Goal: Information Seeking & Learning: Compare options

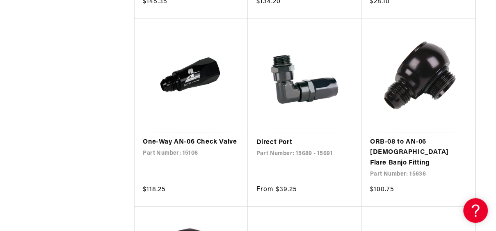
scroll to position [713, 0]
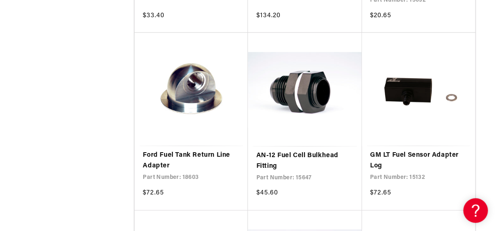
scroll to position [2688, 0]
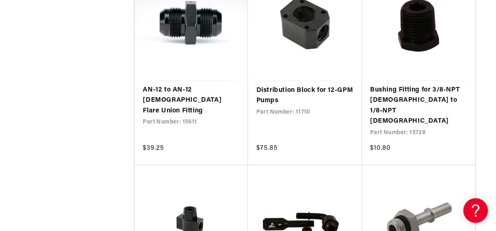
scroll to position [4184, 0]
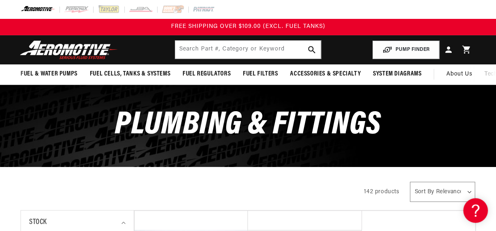
click at [402, 52] on button "PUMP FINDER" at bounding box center [405, 50] width 67 height 18
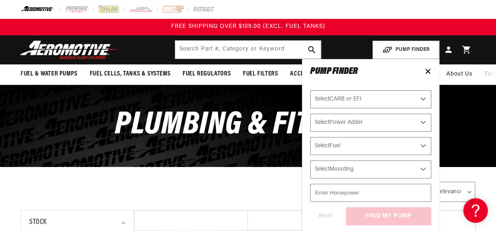
click at [333, 103] on select "Select CARB or EFI Carbureted Fuel Injected" at bounding box center [370, 99] width 121 height 18
select select "Carbureted"
click at [310, 90] on select "Select CARB or EFI Carbureted Fuel Injected" at bounding box center [370, 99] width 121 height 18
select select "Carbureted"
click at [325, 127] on select "Select Power Adder No - Naturally Aspirated Yes - Forced Induction" at bounding box center [370, 123] width 121 height 18
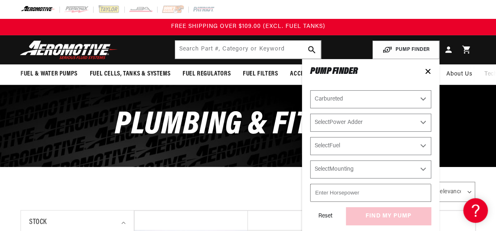
select select "Yes-Forced-Induction"
click at [310, 114] on select "Select Power Adder No - Naturally Aspirated Yes - Forced Induction" at bounding box center [370, 123] width 121 height 18
click at [321, 122] on select "Select Power Adder No - Naturally Aspirated Yes - Forced Induction" at bounding box center [370, 123] width 121 height 18
click at [310, 114] on select "Select Power Adder No - Naturally Aspirated Yes - Forced Induction" at bounding box center [370, 123] width 121 height 18
select select "No-Naturally-Aspirated"
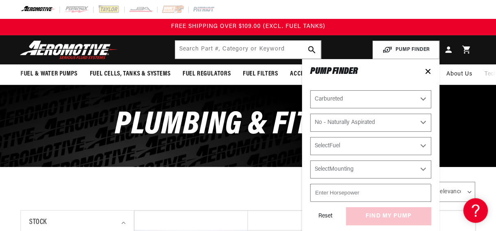
click at [323, 147] on select "Select Fuel E85 Gas" at bounding box center [370, 146] width 121 height 18
click at [325, 194] on input "number" at bounding box center [370, 193] width 121 height 18
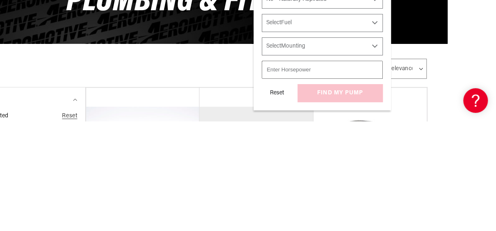
scroll to position [19, 51]
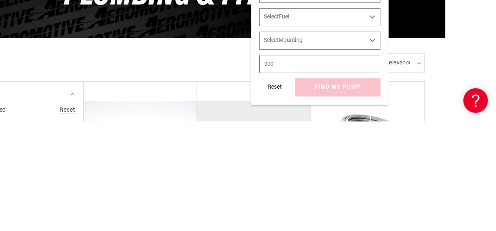
type input "900"
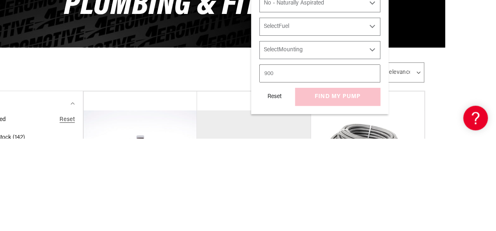
scroll to position [27, 51]
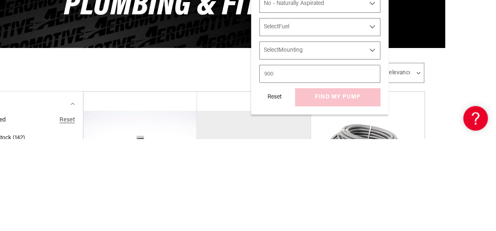
click at [272, 147] on select "Select Mounting External In-Tank" at bounding box center [319, 143] width 121 height 18
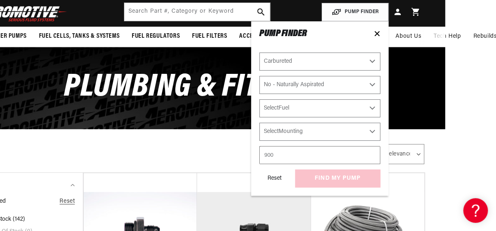
scroll to position [37, 51]
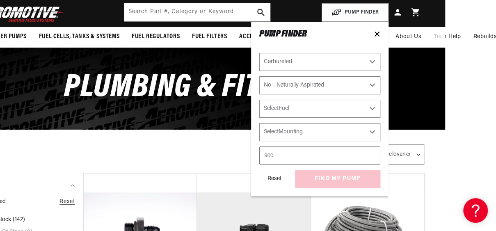
click at [61, 154] on div "All Products" at bounding box center [134, 153] width 329 height 23
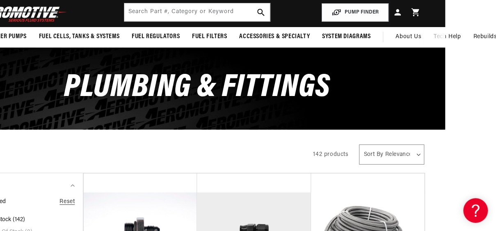
click at [362, 9] on button "PUMP FINDER" at bounding box center [354, 12] width 67 height 18
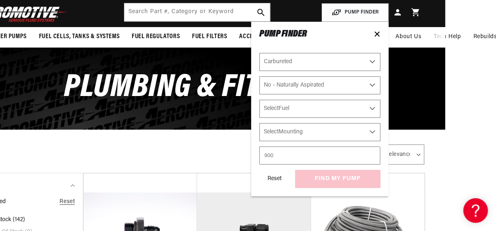
click at [323, 185] on div "Reset find my pump" at bounding box center [319, 179] width 121 height 18
click at [275, 134] on select "Select Mounting External In-Tank" at bounding box center [319, 132] width 121 height 18
click at [259, 123] on select "Select Mounting External In-Tank" at bounding box center [319, 132] width 121 height 18
click at [267, 133] on select "Select Mounting External In-Tank" at bounding box center [319, 132] width 121 height 18
select select "In-Tank"
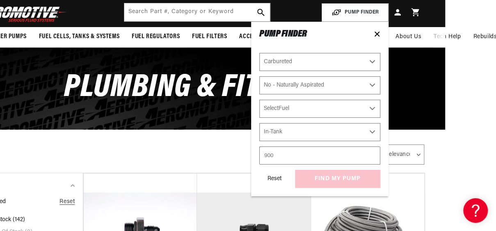
click at [259, 123] on select "Select Mounting External In-Tank" at bounding box center [319, 132] width 121 height 18
select select "In-Tank"
click at [276, 135] on select "Select Mounting External In-Tank" at bounding box center [319, 132] width 121 height 18
click at [259, 123] on select "Select Mounting External In-Tank" at bounding box center [319, 132] width 121 height 18
select select "In-Tank"
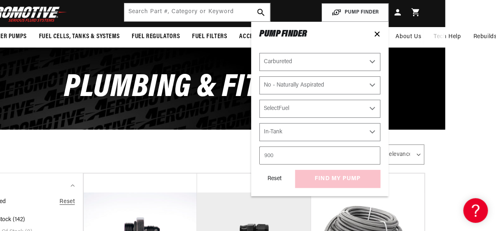
select select "Mounting"
click at [211, 160] on div "All Products" at bounding box center [134, 153] width 329 height 23
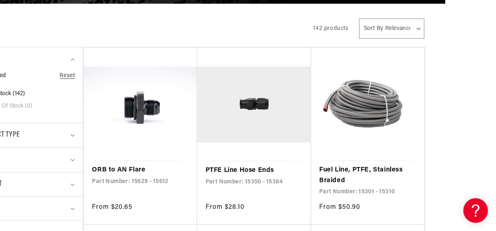
scroll to position [0, 51]
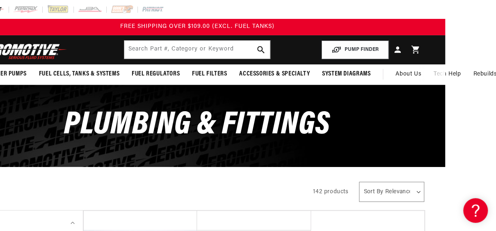
click at [340, 49] on button "PUMP FINDER" at bounding box center [354, 50] width 67 height 18
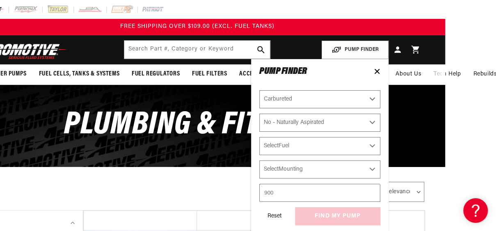
click at [278, 151] on select "Select Fuel E85 Gas" at bounding box center [319, 146] width 121 height 18
select select "Gas"
click at [259, 137] on select "Select Fuel E85 Gas" at bounding box center [319, 146] width 121 height 18
select select "Gas"
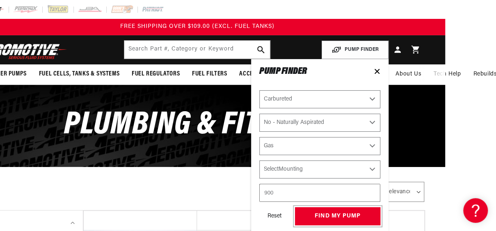
click at [330, 220] on button "find my pump" at bounding box center [337, 216] width 85 height 18
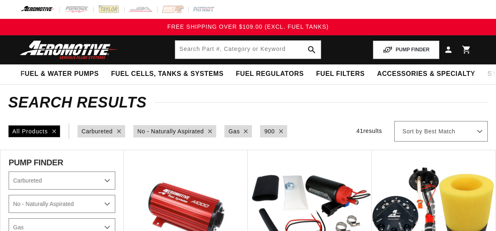
select select "Carbureted"
select select "No-Naturally-Aspirated"
select select "Gas"
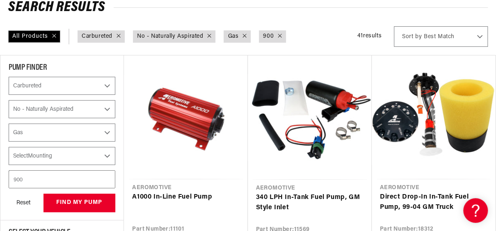
scroll to position [97, 0]
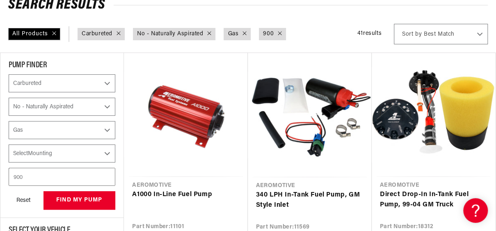
click at [175, 189] on link "A1000 In-Line Fuel Pump" at bounding box center [185, 194] width 107 height 11
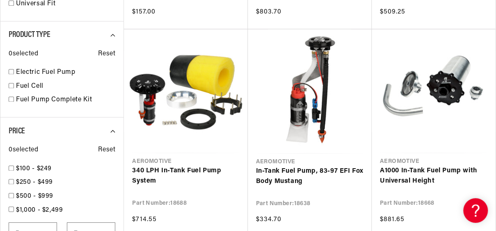
scroll to position [535, 0]
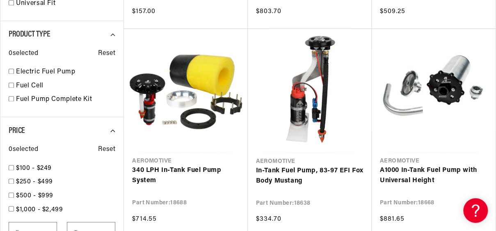
click at [145, 174] on link "340 LPH In-Tank Fuel Pump System" at bounding box center [185, 175] width 107 height 21
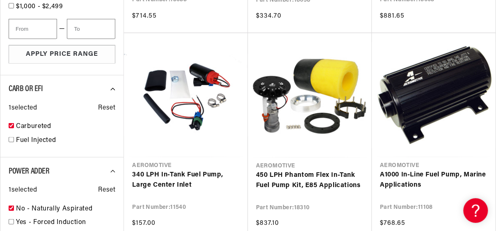
scroll to position [741, 0]
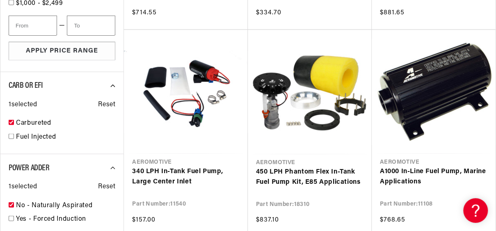
click at [276, 175] on link "450 LPH Phantom Flex In-Tank Fuel Pump Kit, E85 Applications" at bounding box center [309, 176] width 107 height 21
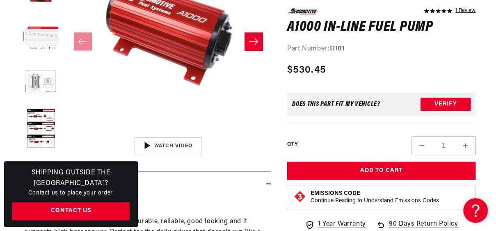
scroll to position [187, 0]
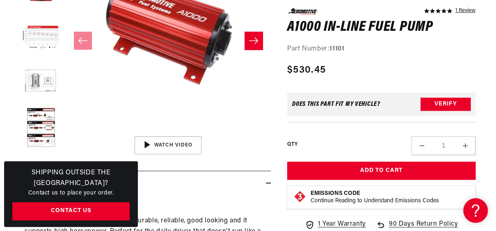
click at [37, 125] on button "Load image 6 in gallery view" at bounding box center [40, 127] width 41 height 41
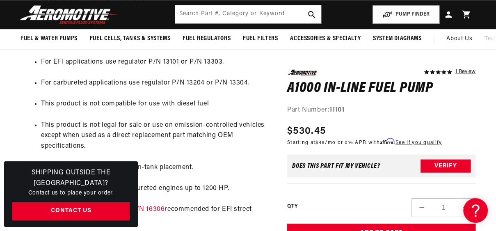
scroll to position [582, 0]
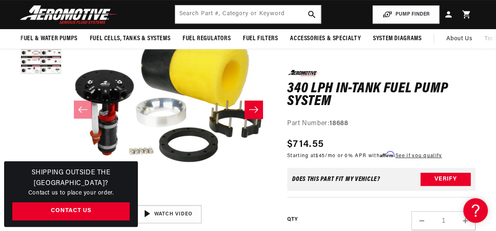
click at [21, 142] on slider-component "Gallery Viewer" at bounding box center [40, 109] width 41 height 227
click at [35, 60] on button "Load image 2 in gallery view" at bounding box center [40, 61] width 41 height 41
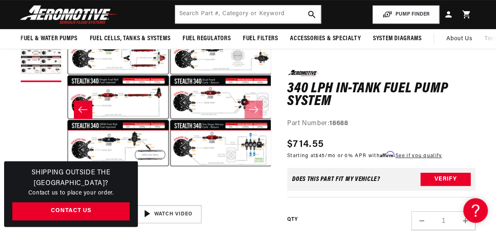
scroll to position [0, 205]
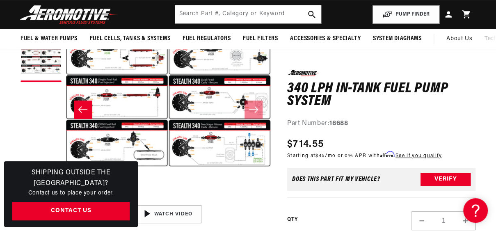
click at [66, 201] on button "Open media 2 in modal" at bounding box center [66, 201] width 0 height 0
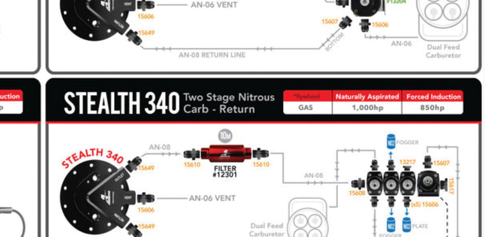
scroll to position [295, 0]
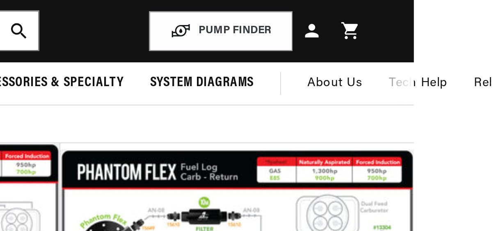
scroll to position [1451, 42]
